Goal: Task Accomplishment & Management: Manage account settings

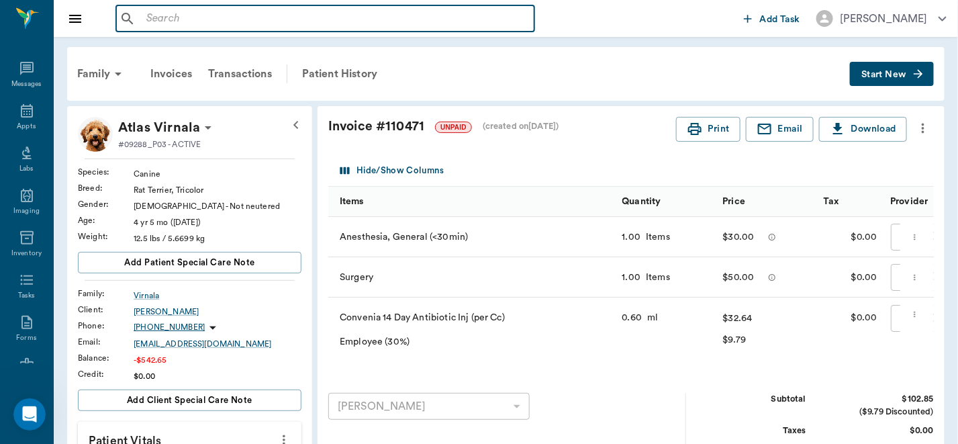
click at [267, 27] on input "text" at bounding box center [335, 18] width 388 height 19
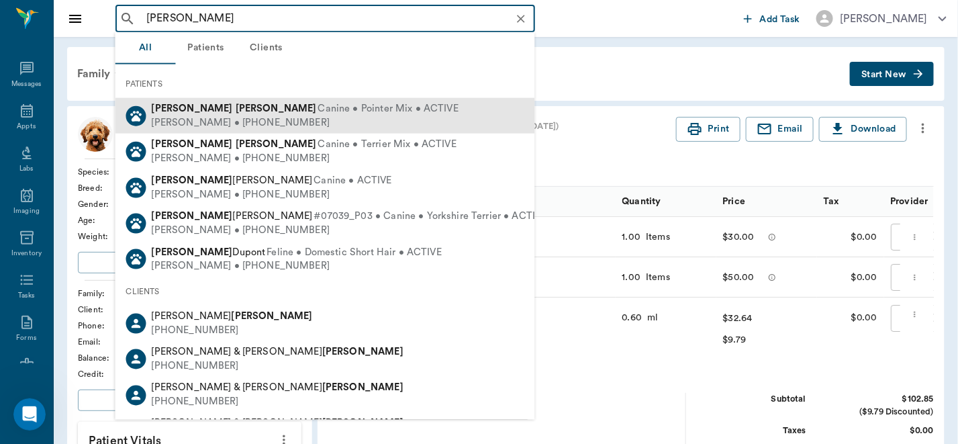
click at [318, 112] on span "Canine • Pointer Mix • ACTIVE" at bounding box center [388, 109] width 140 height 14
type input "[PERSON_NAME]"
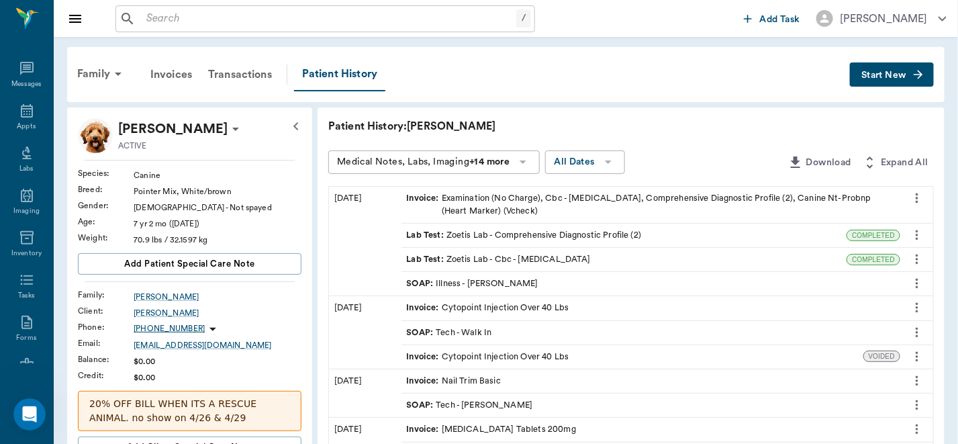
click at [514, 276] on div "SOAP : Illness - [PERSON_NAME]" at bounding box center [651, 284] width 499 height 24
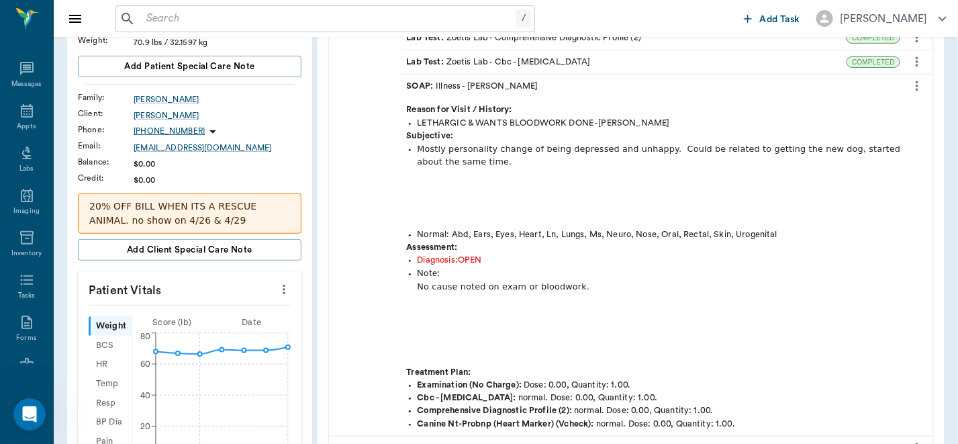
scroll to position [193, 0]
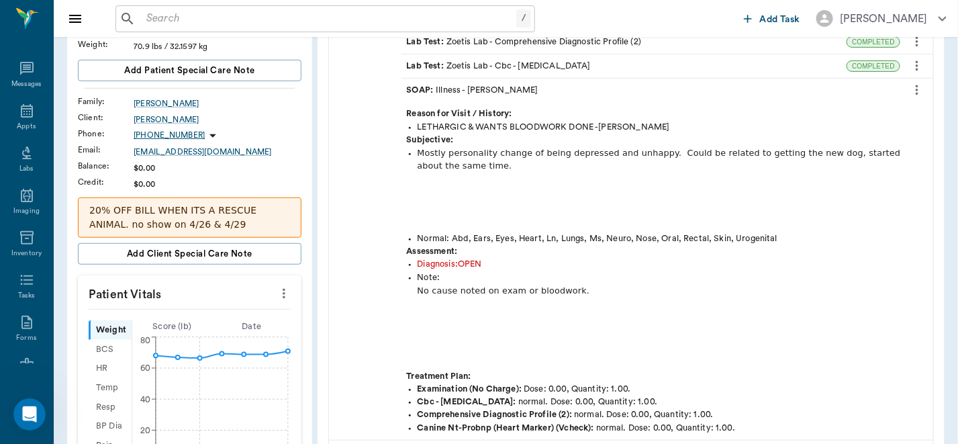
click at [919, 91] on icon "more" at bounding box center [917, 90] width 15 height 16
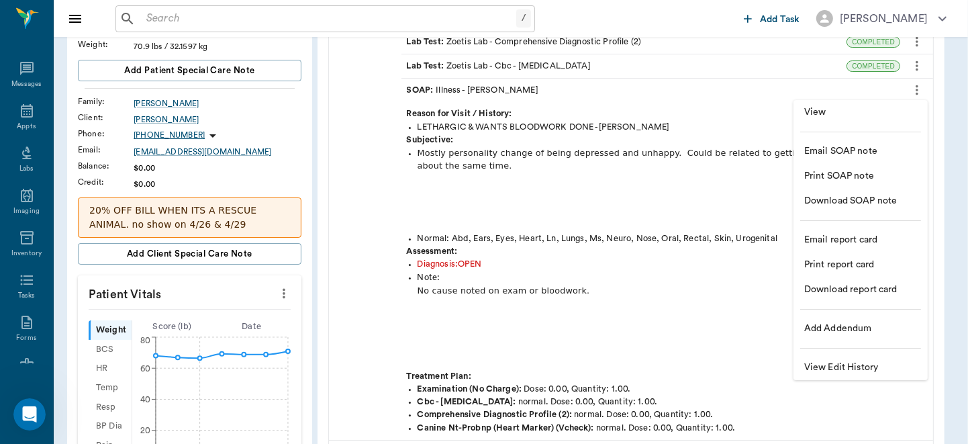
click at [879, 113] on span "View" at bounding box center [861, 112] width 113 height 14
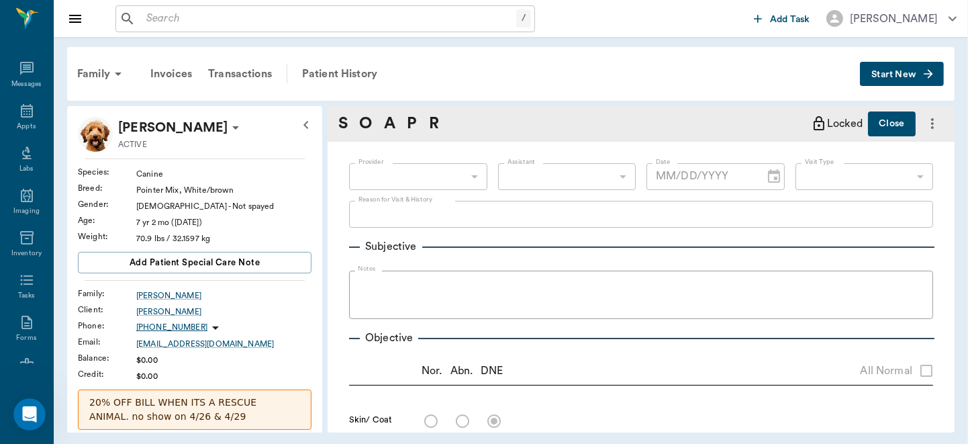
type textarea "LETHARGIC & WANTS BLOODWORK DONE -[PERSON_NAME]"
radio input "true"
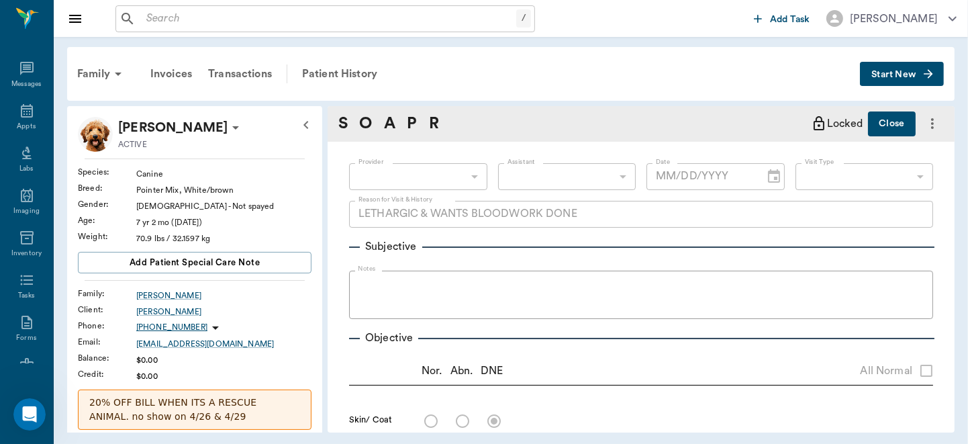
radio input "true"
type textarea "significant [MEDICAL_DATA]"
radio input "true"
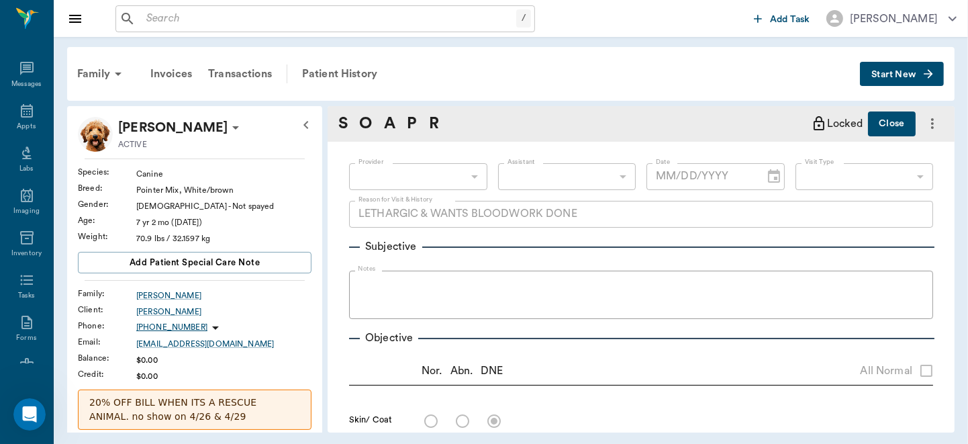
radio input "true"
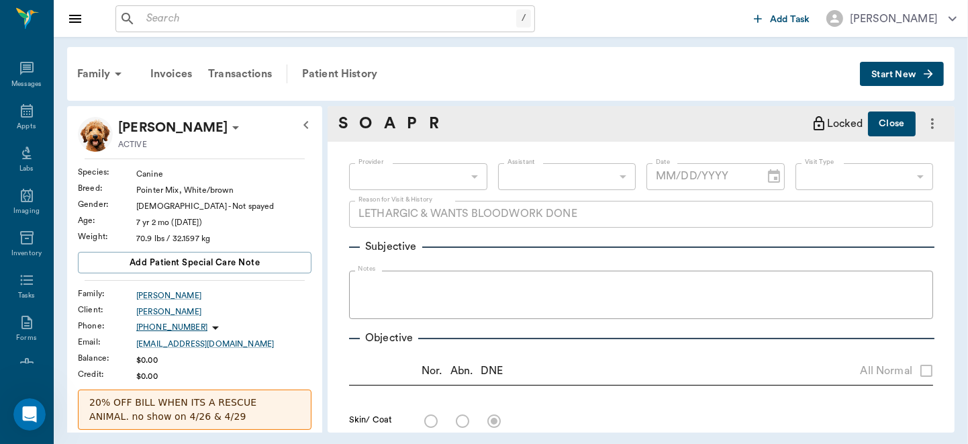
type input "63ec2f075fda476ae8351a4d"
type input "65d2be4f46e3a538d89b8c15"
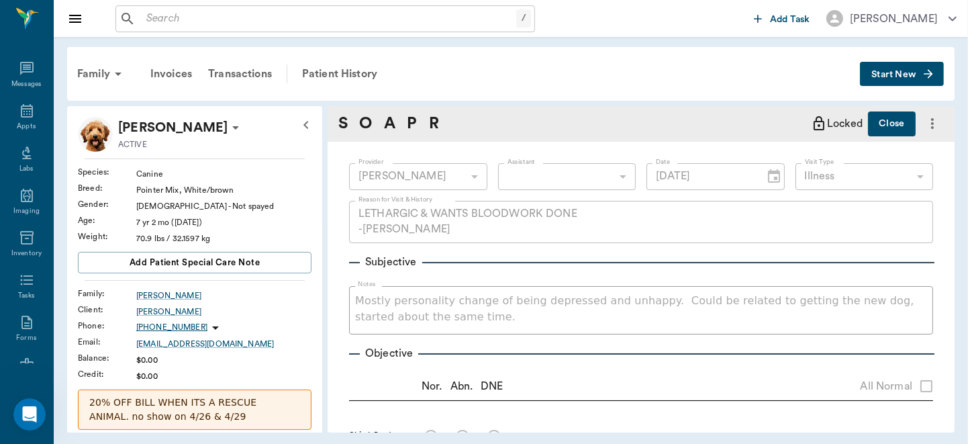
type input "[DATE]"
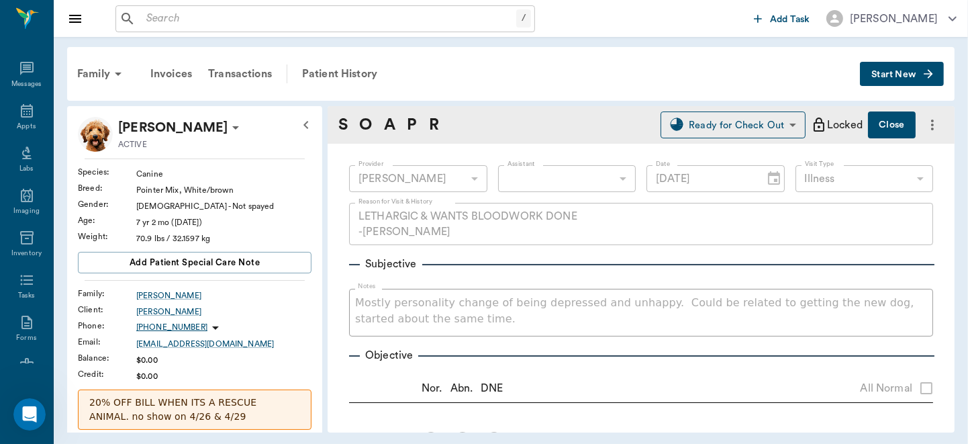
click at [906, 75] on span "Start New" at bounding box center [894, 75] width 45 height 0
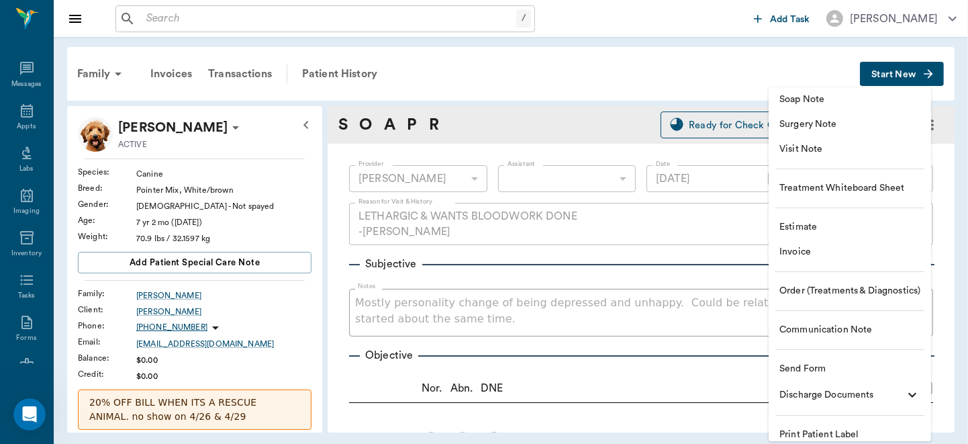
click at [847, 321] on li "Communication Note" at bounding box center [850, 330] width 163 height 25
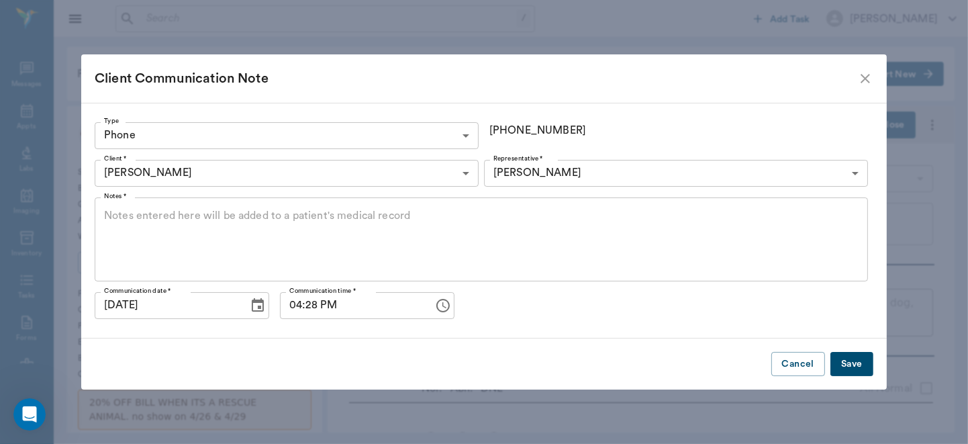
click at [250, 306] on icon "Choose date, selected date is Aug 14, 2025" at bounding box center [258, 306] width 16 height 16
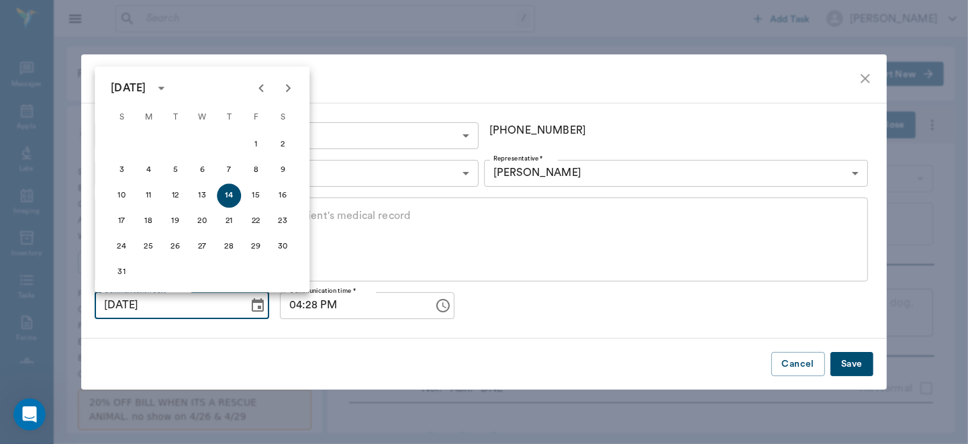
click at [261, 92] on icon "Previous month" at bounding box center [261, 88] width 16 height 16
click at [149, 193] on button "14" at bounding box center [148, 195] width 24 height 24
type input "[DATE]"
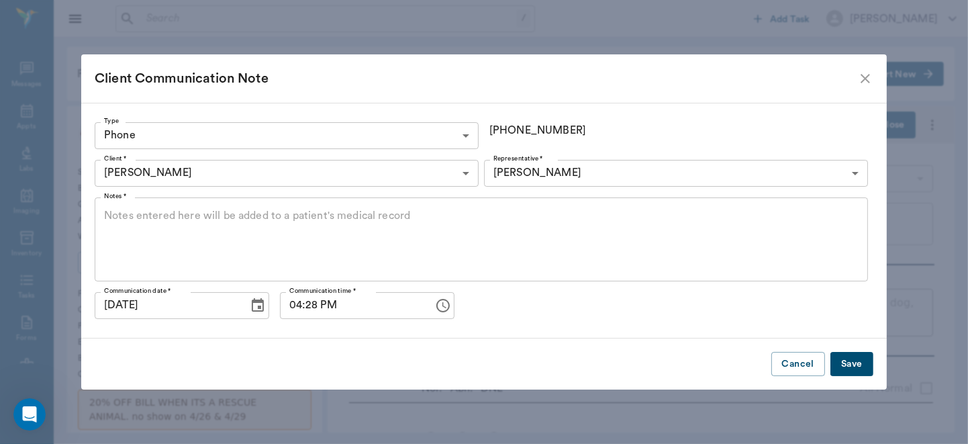
click at [183, 216] on textarea "Notes *" at bounding box center [481, 239] width 755 height 62
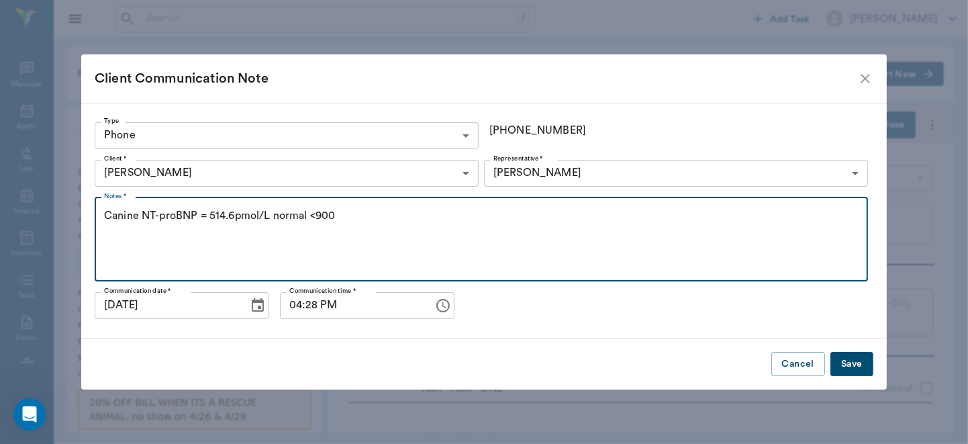
click at [271, 217] on textarea "Canine NT-proBNP = 514.6pmol/L normal <900" at bounding box center [481, 239] width 755 height 62
type textarea "Canine NT-proBNP = 514.6pmol/L = normal <900"
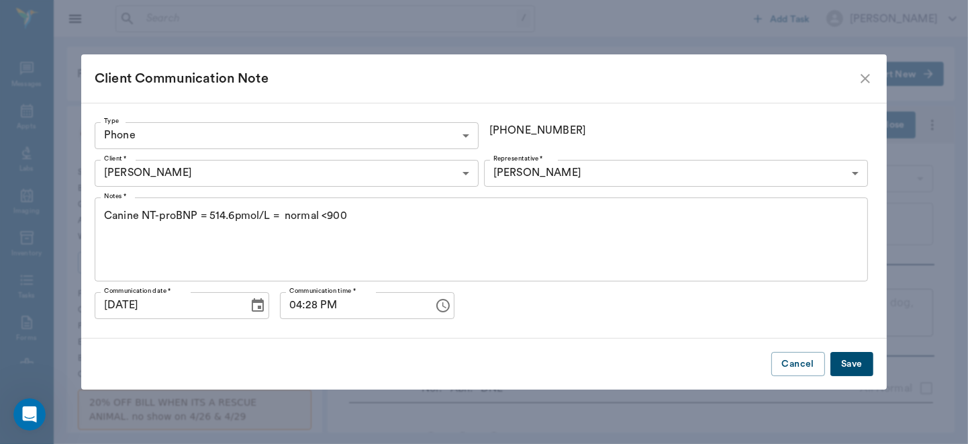
click at [853, 367] on button "Save" at bounding box center [852, 364] width 43 height 25
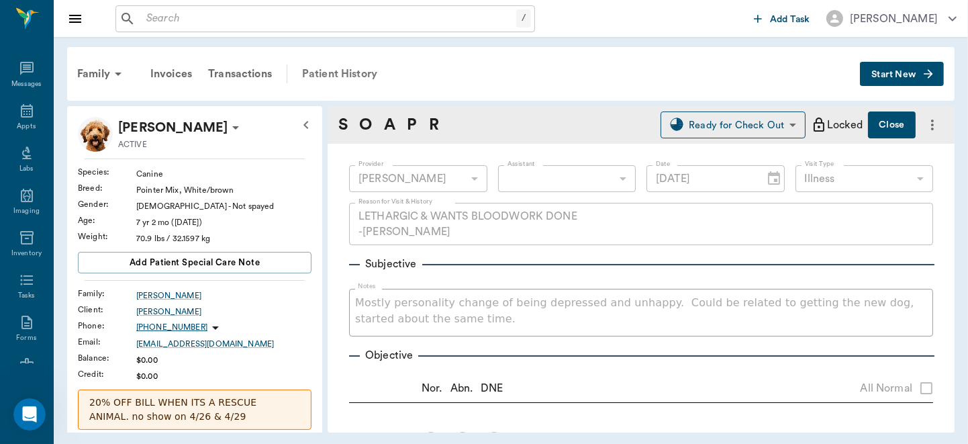
click at [335, 73] on div "Patient History" at bounding box center [339, 74] width 91 height 32
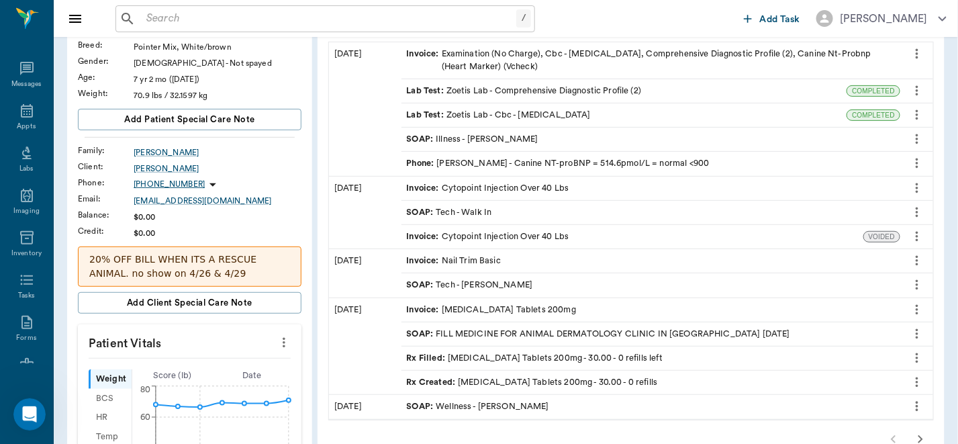
scroll to position [237, 0]
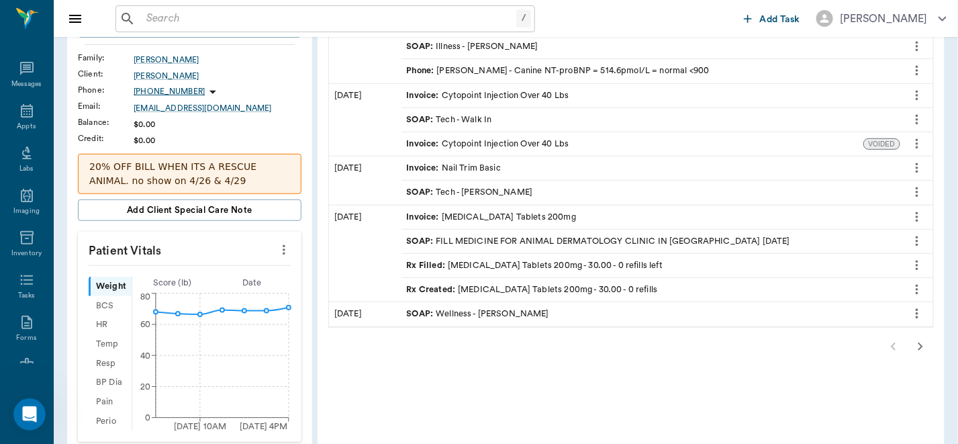
click at [282, 245] on icon "more" at bounding box center [284, 250] width 15 height 16
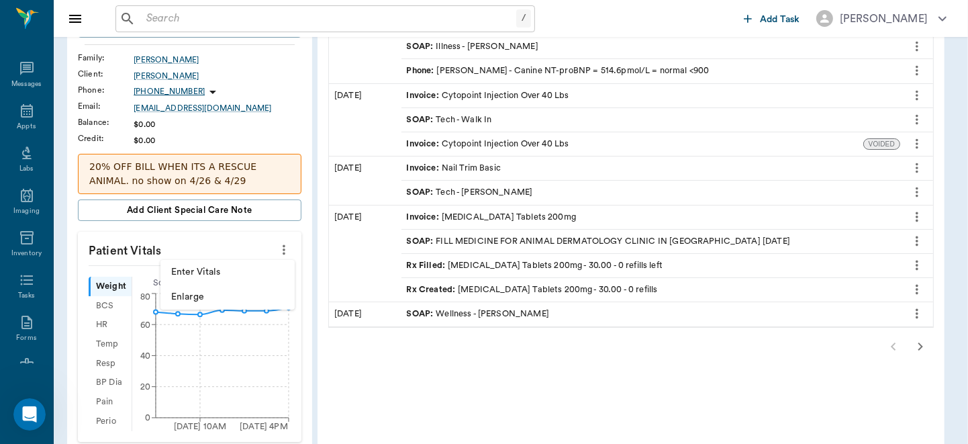
click at [230, 269] on span "Enter Vitals" at bounding box center [227, 272] width 113 height 14
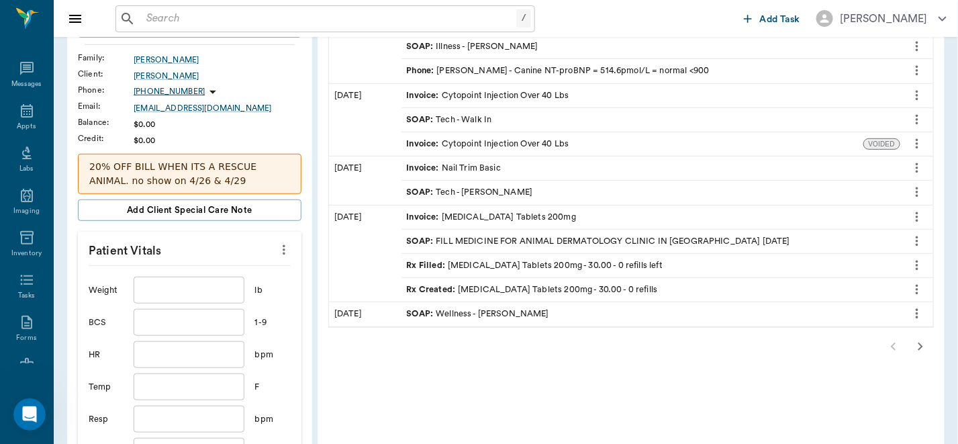
click at [204, 292] on input "text" at bounding box center [189, 290] width 110 height 27
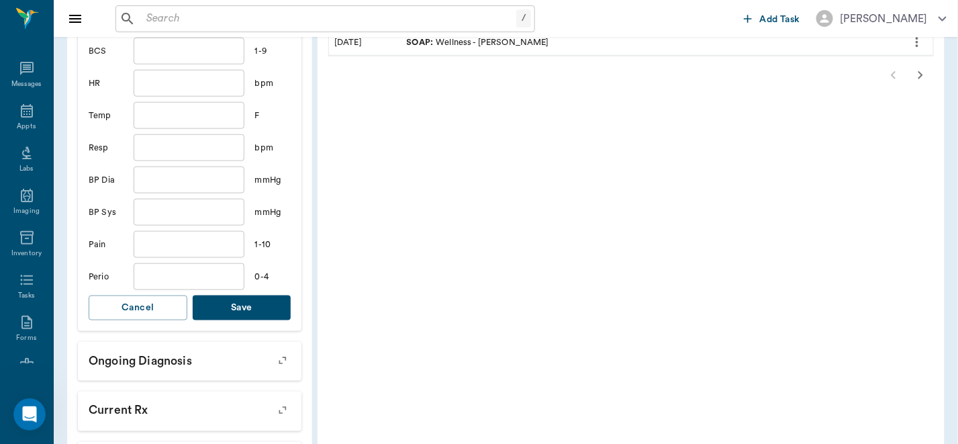
scroll to position [553, 0]
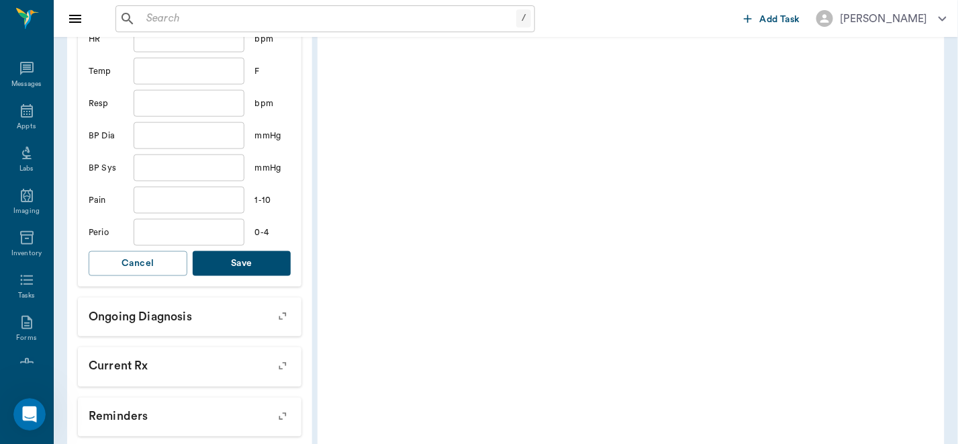
type input "71.5"
click at [229, 258] on button "Save" at bounding box center [242, 263] width 99 height 25
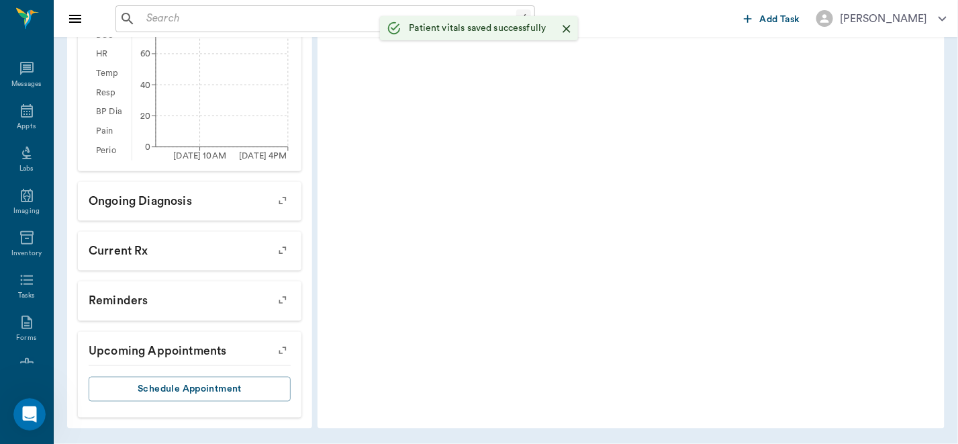
scroll to position [506, 0]
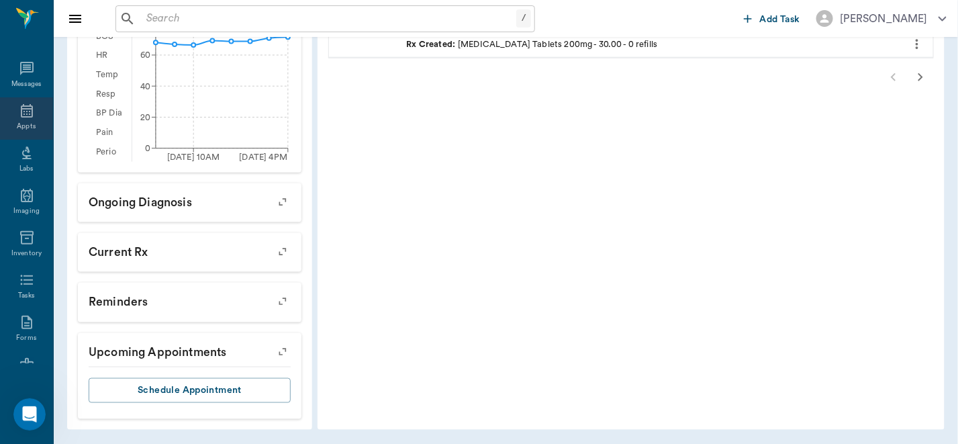
click at [30, 115] on icon at bounding box center [27, 111] width 16 height 16
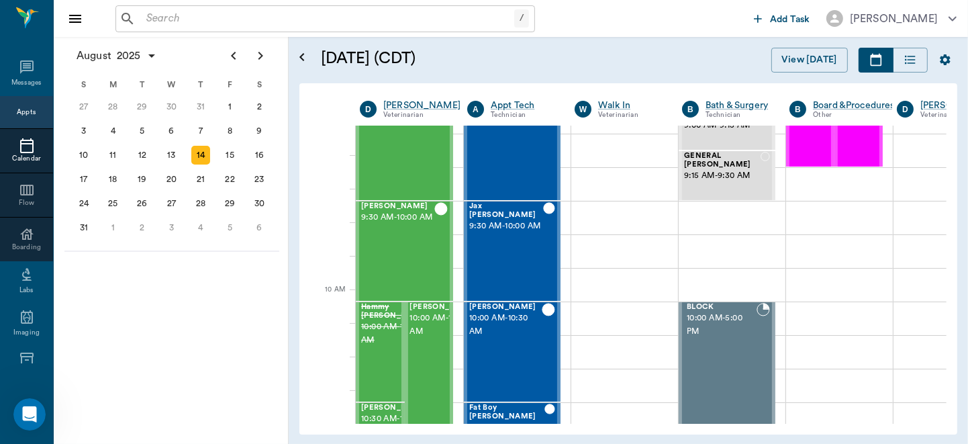
scroll to position [261, 0]
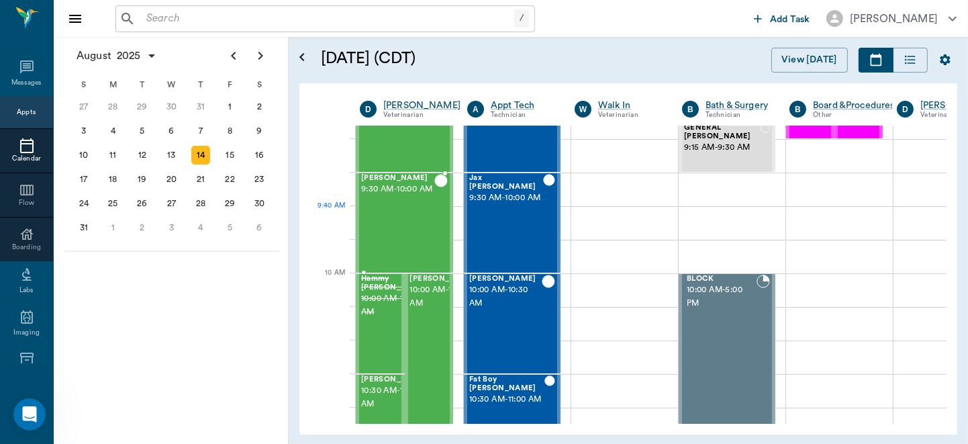
click at [391, 220] on div "[PERSON_NAME] 9:30 AM - 10:00 AM" at bounding box center [397, 223] width 73 height 98
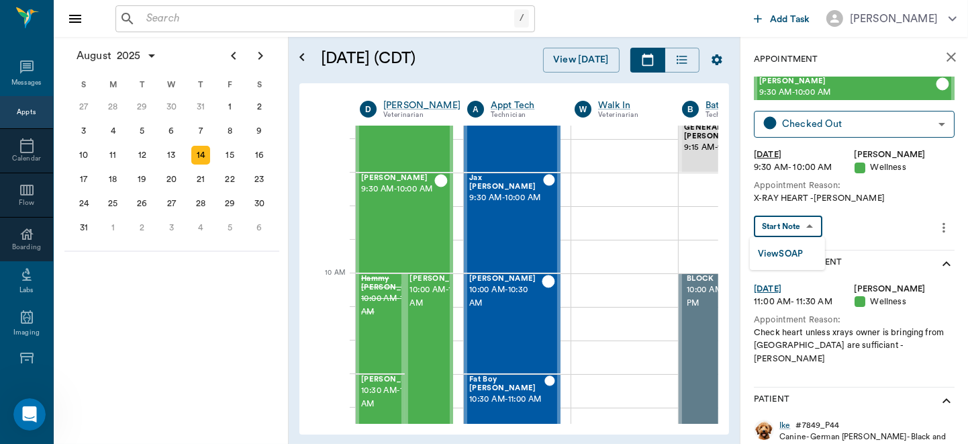
click at [806, 224] on body "/ ​ Add Task [PERSON_NAME] Nectar Messages Appts Calendar Flow Boarding Labs Im…" at bounding box center [484, 222] width 968 height 444
click at [787, 246] on button "View SOAP" at bounding box center [781, 253] width 46 height 15
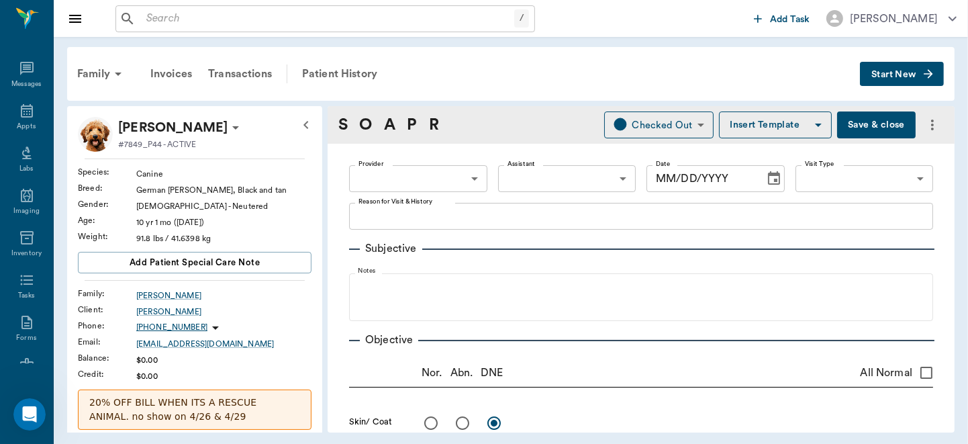
type input "63ec2f075fda476ae8351a4d"
type input "65d2be4f46e3a538d89b8c14"
type textarea "X-RAY HEART -[PERSON_NAME]"
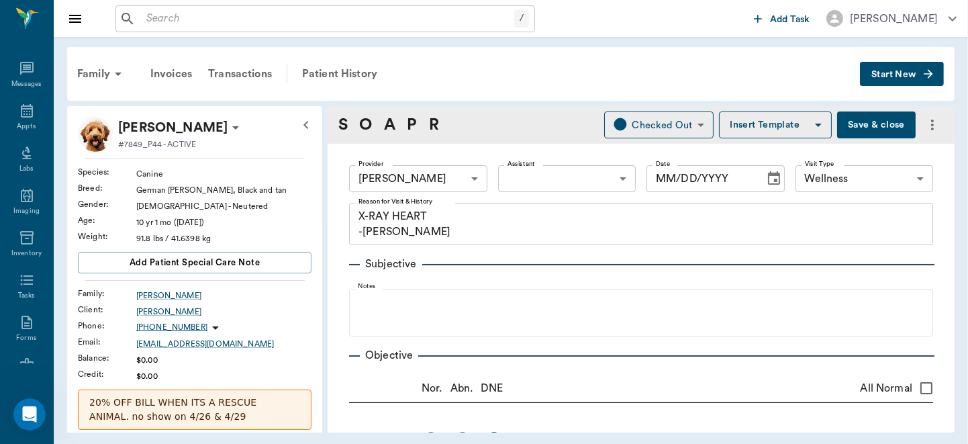
type input "[DATE]"
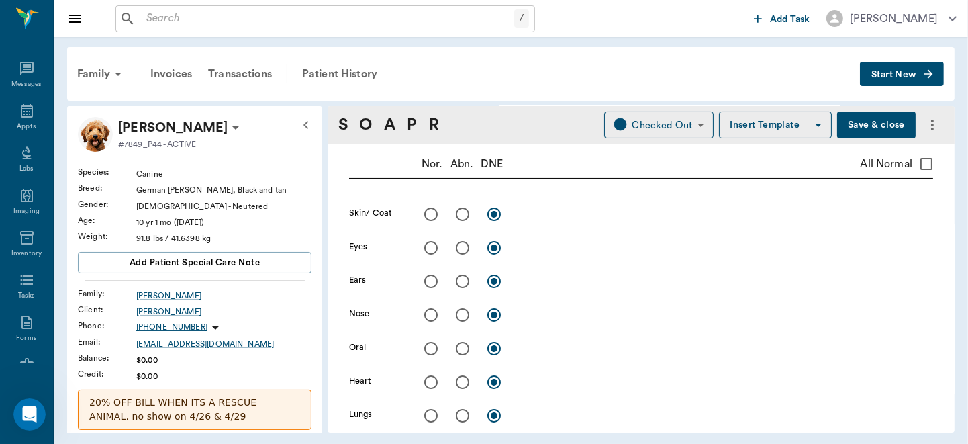
scroll to position [276, 0]
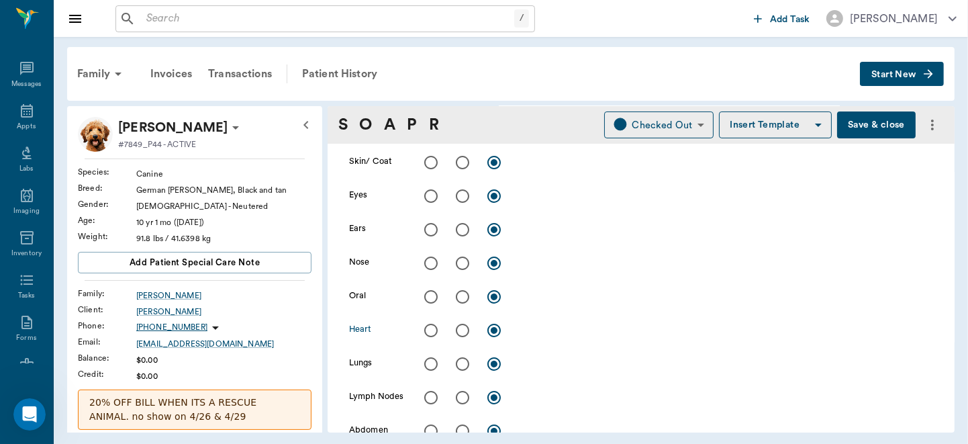
click at [462, 332] on input "radio" at bounding box center [463, 330] width 28 height 28
radio input "true"
click at [461, 355] on input "radio" at bounding box center [463, 364] width 28 height 28
radio input "true"
click at [529, 336] on textarea at bounding box center [726, 329] width 414 height 15
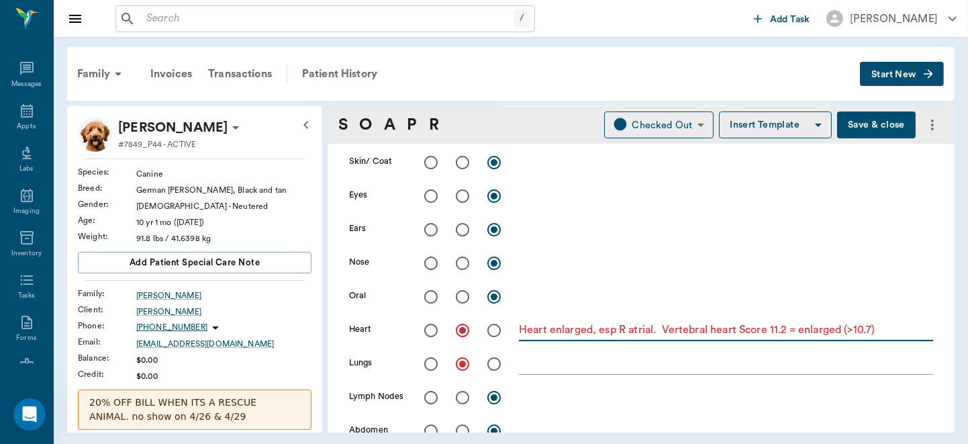
type textarea "Heart enlarged, esp R atrial. Vertebral heart Score 11.2 = enlarged (>10.7)"
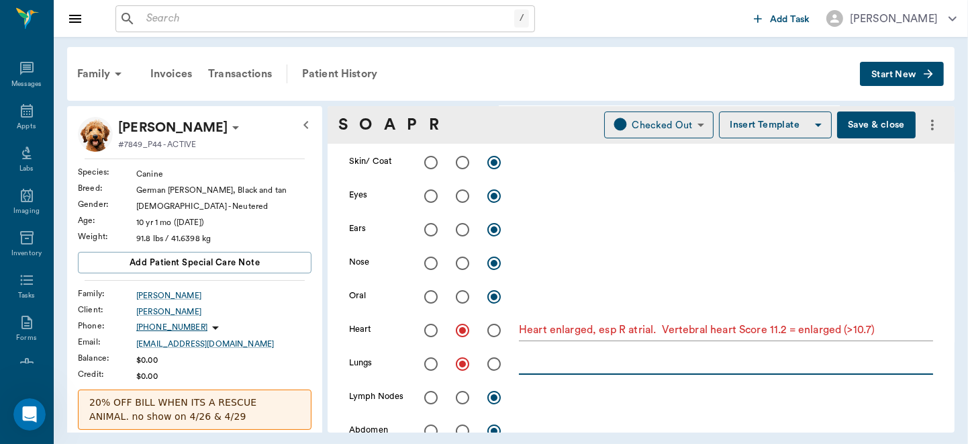
click at [539, 361] on textarea at bounding box center [726, 363] width 414 height 15
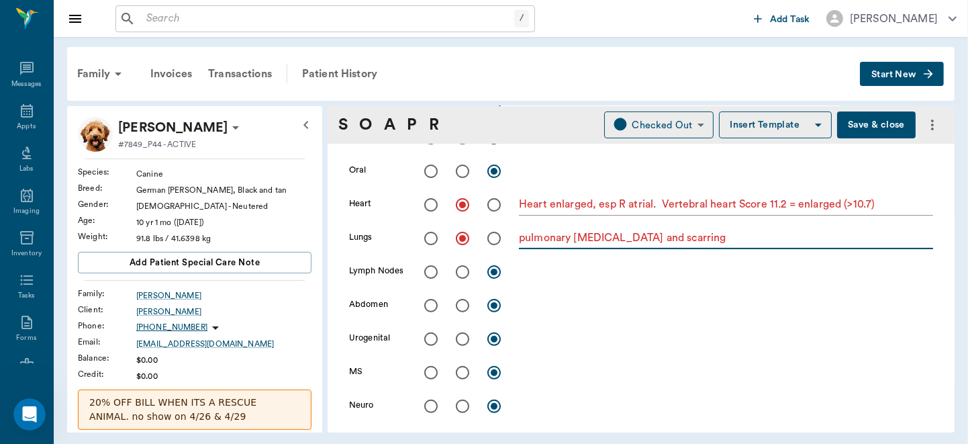
type textarea "pulmonary [MEDICAL_DATA] and scarring"
